Goal: Task Accomplishment & Management: Manage account settings

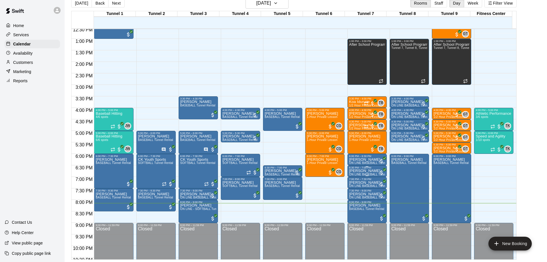
scroll to position [293, 0]
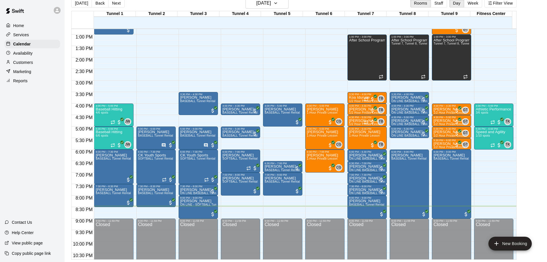
click at [118, 4] on button "Next" at bounding box center [116, 3] width 16 height 9
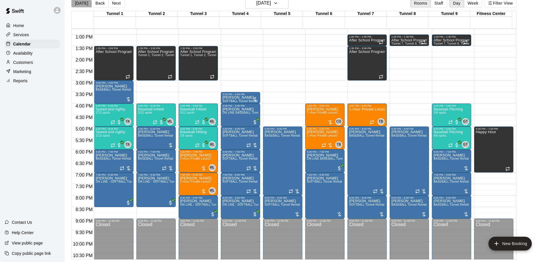
click at [81, 5] on button "[DATE]" at bounding box center [81, 3] width 21 height 9
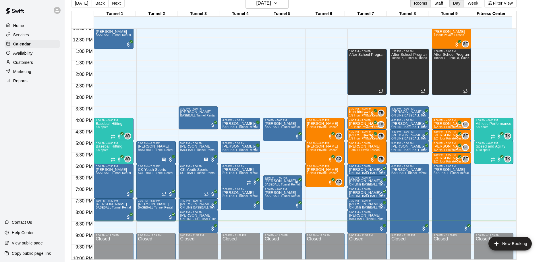
scroll to position [322, 0]
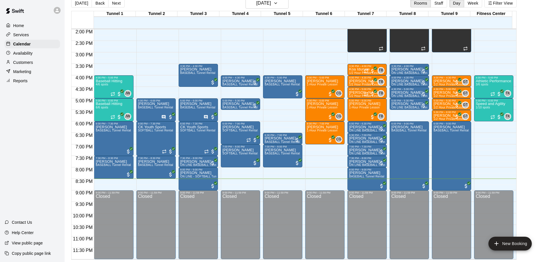
click at [42, 63] on div "Customers" at bounding box center [32, 62] width 55 height 9
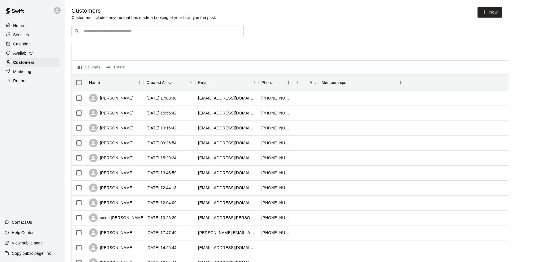
drag, startPoint x: 120, startPoint y: 34, endPoint x: 126, endPoint y: 31, distance: 6.6
click at [120, 34] on input "Search customers by name or email" at bounding box center [161, 31] width 159 height 6
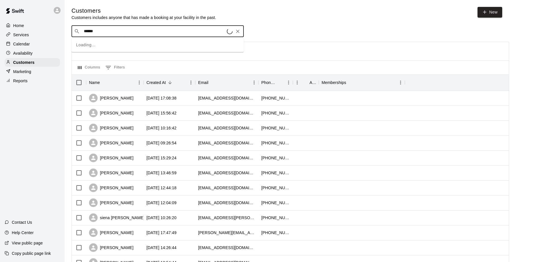
type input "******"
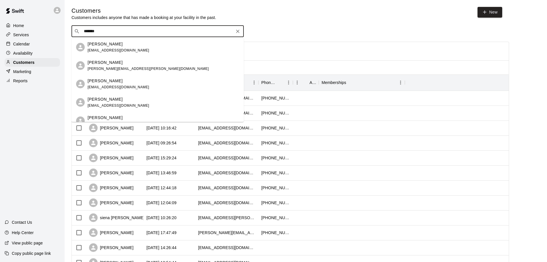
click at [122, 50] on span "[EMAIL_ADDRESS][DOMAIN_NAME]" at bounding box center [119, 50] width 62 height 4
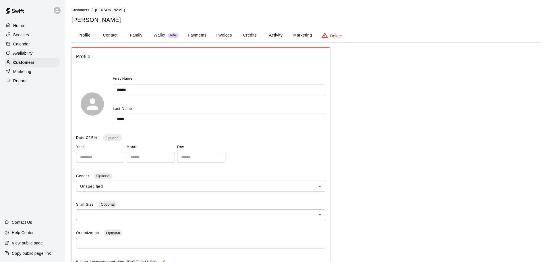
click at [250, 36] on button "Credits" at bounding box center [250, 35] width 26 height 14
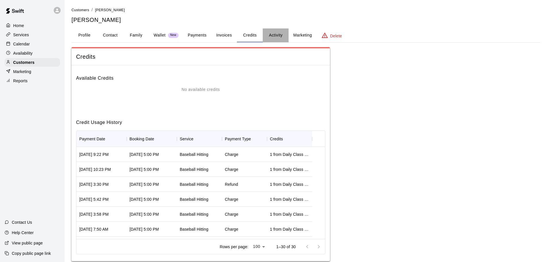
click at [281, 34] on button "Activity" at bounding box center [276, 35] width 26 height 14
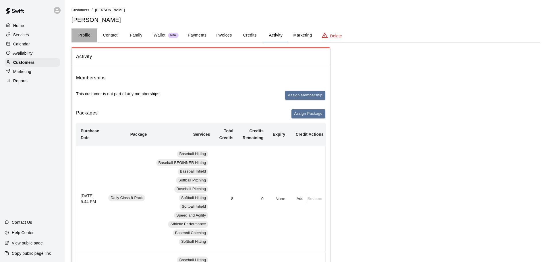
click at [83, 35] on button "Profile" at bounding box center [85, 35] width 26 height 14
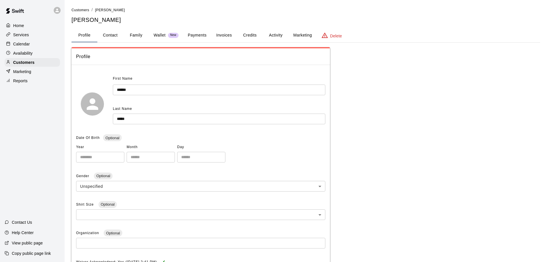
click at [278, 37] on button "Activity" at bounding box center [276, 35] width 26 height 14
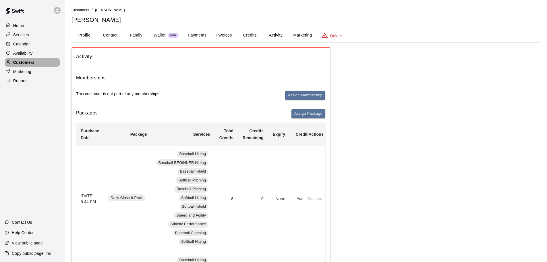
drag, startPoint x: 30, startPoint y: 65, endPoint x: 36, endPoint y: 63, distance: 6.2
click at [30, 65] on p "Customers" at bounding box center [23, 62] width 21 height 6
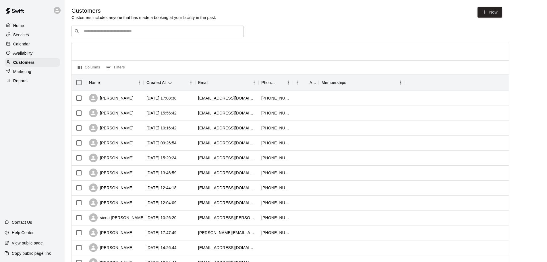
click at [164, 28] on div "​ ​" at bounding box center [158, 31] width 172 height 11
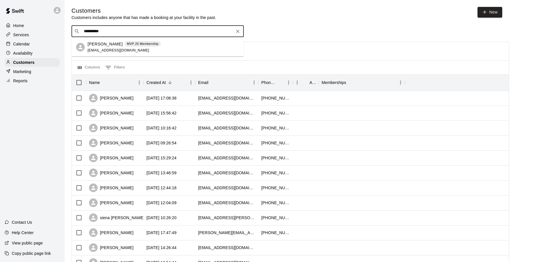
type input "**********"
click at [146, 47] on div "[PERSON_NAME] MVP 25 Membership [EMAIL_ADDRESS][DOMAIN_NAME]" at bounding box center [124, 47] width 73 height 12
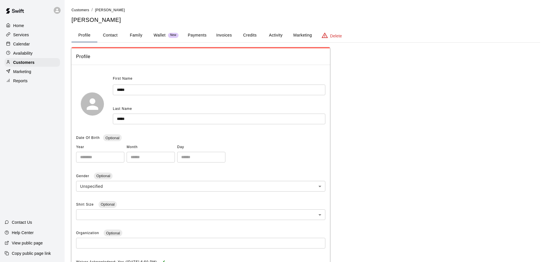
click at [277, 37] on button "Activity" at bounding box center [276, 35] width 26 height 14
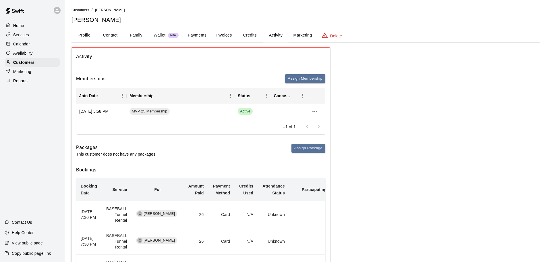
click at [245, 36] on button "Credits" at bounding box center [250, 35] width 26 height 14
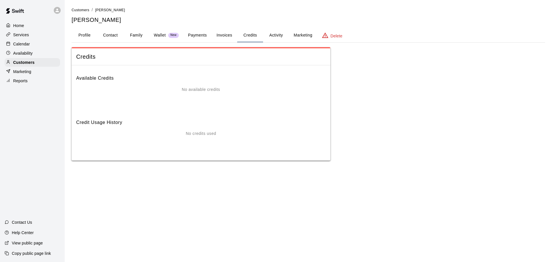
click at [199, 33] on button "Payments" at bounding box center [197, 35] width 28 height 14
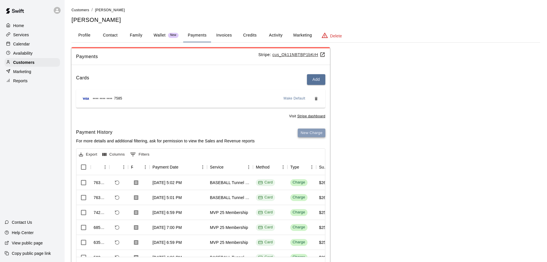
click at [308, 130] on button "New Charge" at bounding box center [312, 132] width 28 height 9
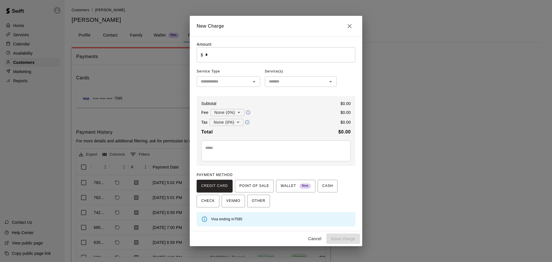
click at [347, 25] on icon "Close" at bounding box center [349, 26] width 7 height 7
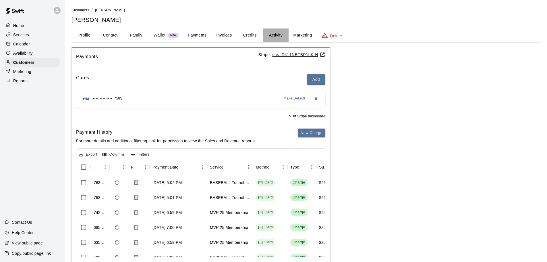
click at [271, 35] on button "Activity" at bounding box center [276, 35] width 26 height 14
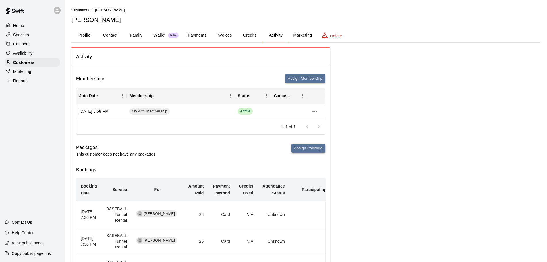
click at [321, 150] on button "Assign Package" at bounding box center [309, 148] width 34 height 9
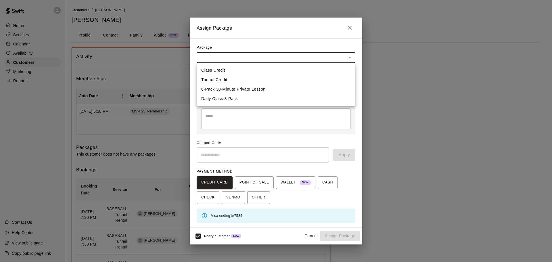
click at [237, 59] on body "Home Services Calendar Availability Customers Marketing Reports Contact Us Help…" at bounding box center [276, 259] width 552 height 519
click at [237, 98] on li "Daily Class 8-Pack" at bounding box center [276, 98] width 159 height 9
type input "**********"
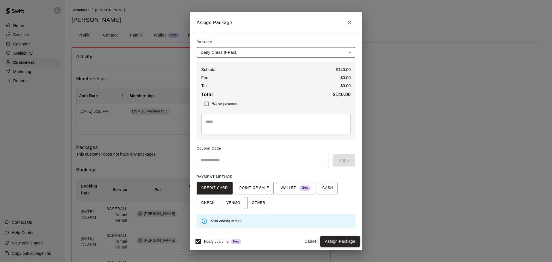
click at [344, 239] on button "Assign Package" at bounding box center [340, 241] width 40 height 11
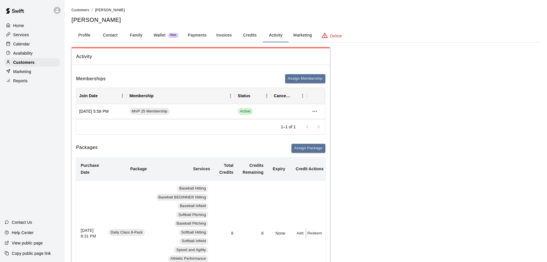
click at [125, 42] on button "Family" at bounding box center [136, 35] width 26 height 14
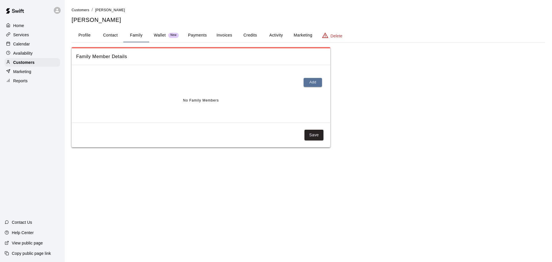
click at [99, 36] on button "Contact" at bounding box center [110, 35] width 26 height 14
select select "**"
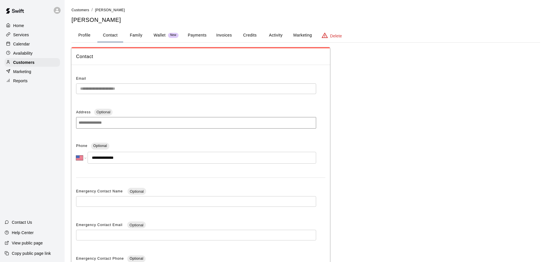
click at [91, 35] on button "Profile" at bounding box center [85, 35] width 26 height 14
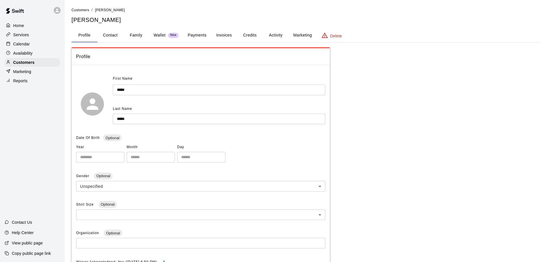
click at [37, 42] on div "Calendar" at bounding box center [32, 44] width 55 height 9
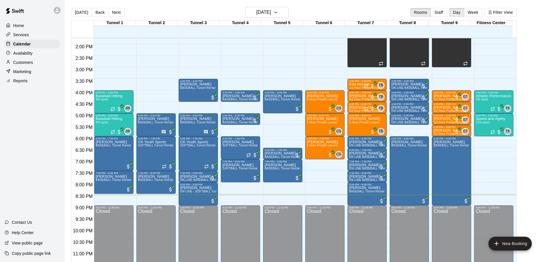
scroll to position [322, 0]
